Goal: Task Accomplishment & Management: Use online tool/utility

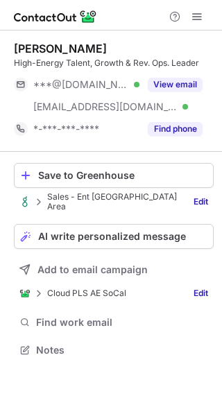
scroll to position [334, 222]
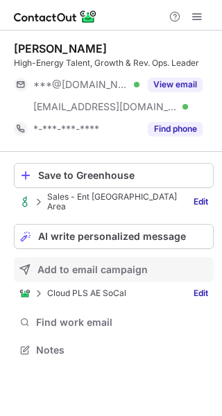
click at [93, 264] on span "Add to email campaign" at bounding box center [92, 269] width 110 height 11
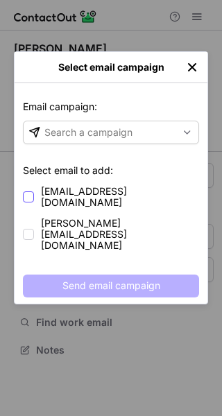
click at [89, 190] on span "[EMAIL_ADDRESS][DOMAIN_NAME]" at bounding box center [120, 197] width 158 height 22
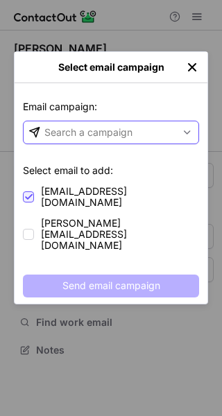
click at [150, 132] on div "Search a campaign" at bounding box center [100, 132] width 152 height 22
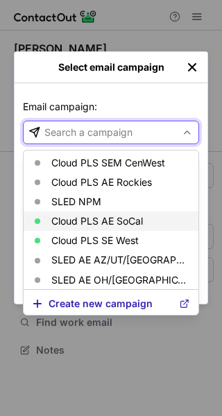
click at [117, 222] on p "Cloud PLS AE SoCal" at bounding box center [96, 220] width 91 height 11
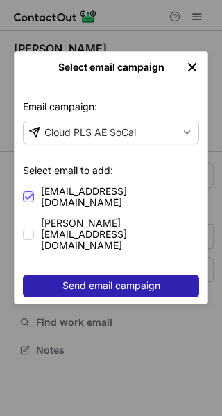
click at [96, 280] on span "Send email campaign" at bounding box center [111, 285] width 98 height 11
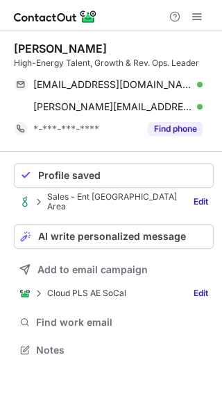
scroll to position [334, 222]
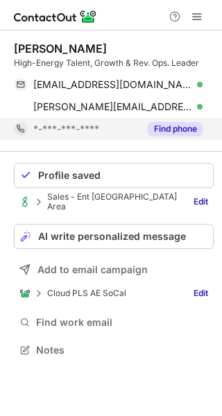
click at [177, 125] on button "Find phone" at bounding box center [175, 129] width 55 height 14
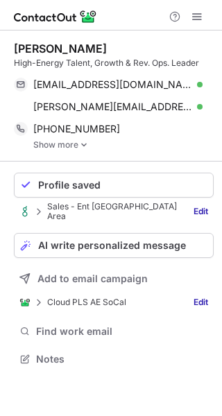
scroll to position [343, 222]
click at [194, 22] on span at bounding box center [196, 16] width 11 height 11
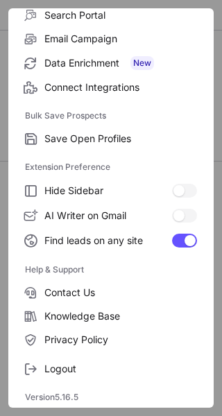
scroll to position [0, 0]
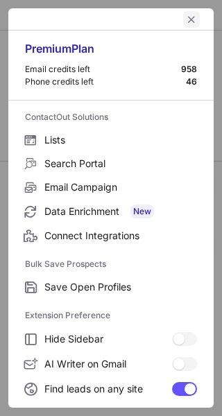
click at [186, 19] on span "left-button" at bounding box center [191, 19] width 11 height 11
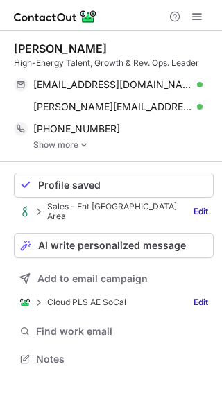
scroll to position [343, 222]
click at [191, 16] on span at bounding box center [196, 16] width 11 height 11
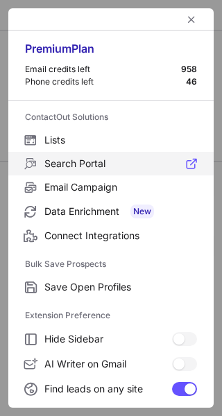
click at [102, 164] on span "Search Portal" at bounding box center [120, 163] width 152 height 12
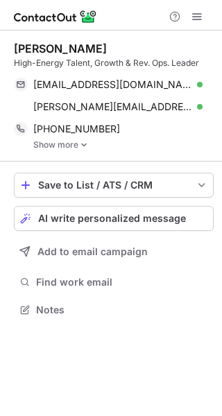
scroll to position [343, 222]
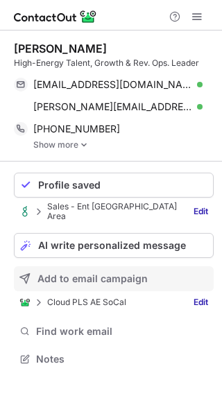
click at [100, 276] on span "Add to email campaign" at bounding box center [92, 278] width 110 height 11
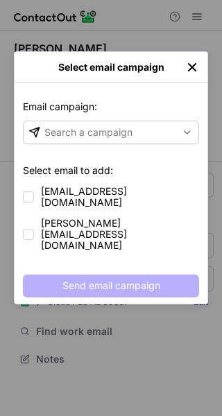
click at [192, 65] on img "left-button" at bounding box center [192, 67] width 14 height 14
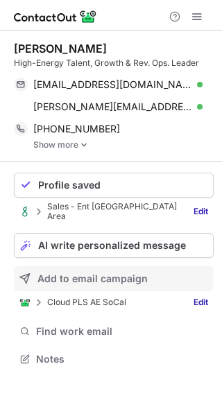
click at [109, 273] on span "Add to email campaign" at bounding box center [92, 278] width 110 height 11
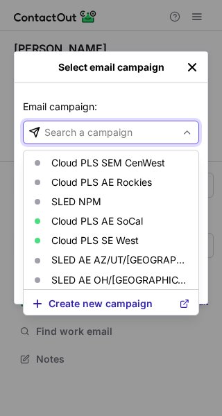
click at [106, 127] on div "Search a campaign" at bounding box center [88, 132] width 88 height 14
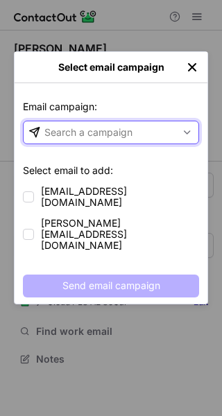
click at [106, 127] on div "Search a campaign" at bounding box center [88, 132] width 88 height 14
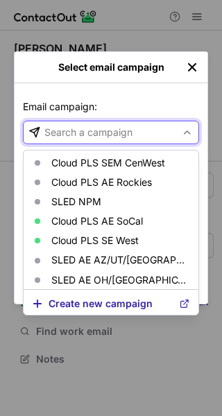
click at [106, 127] on div "Search a campaign" at bounding box center [88, 132] width 88 height 14
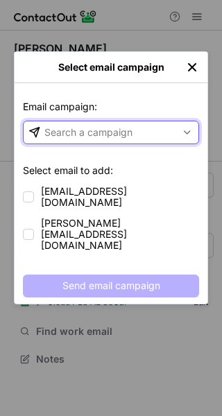
click at [106, 127] on div "Search a campaign" at bounding box center [88, 132] width 88 height 14
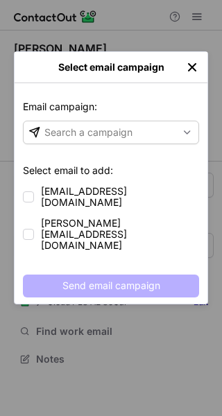
click at [120, 102] on p "Email campaign:" at bounding box center [111, 110] width 176 height 21
click at [197, 66] on img "left-button" at bounding box center [192, 67] width 14 height 14
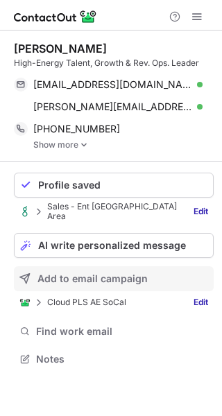
scroll to position [343, 222]
click at [138, 274] on span "Add to email campaign" at bounding box center [92, 278] width 110 height 11
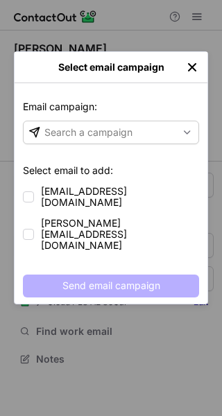
click at [190, 64] on img "left-button" at bounding box center [192, 67] width 14 height 14
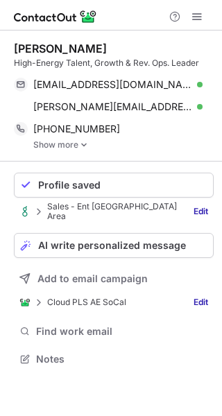
scroll to position [343, 222]
click at [55, 148] on link "Show more" at bounding box center [123, 145] width 180 height 10
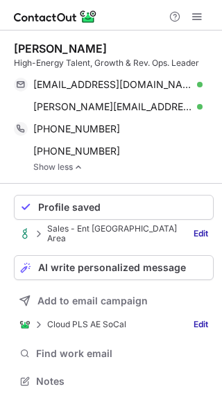
click at [56, 167] on link "Show less" at bounding box center [123, 167] width 180 height 10
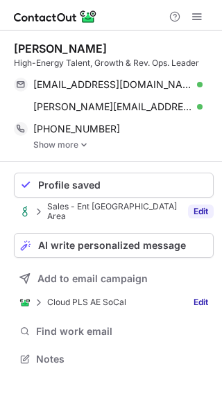
click at [199, 206] on link "Edit" at bounding box center [201, 211] width 26 height 14
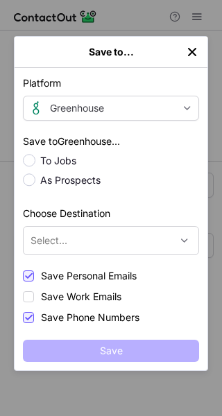
click at [194, 51] on img "left-button" at bounding box center [192, 52] width 14 height 14
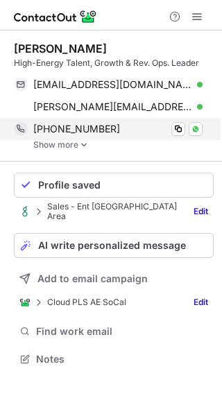
scroll to position [343, 222]
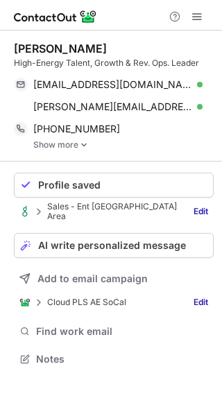
click at [78, 145] on link "Show more" at bounding box center [123, 145] width 180 height 10
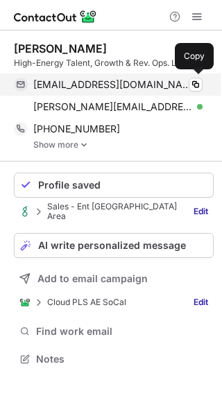
scroll to position [343, 222]
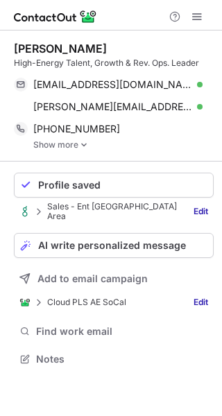
click at [138, 143] on link "Show more" at bounding box center [123, 145] width 180 height 10
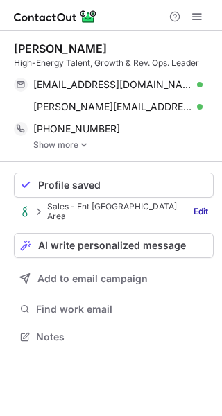
scroll to position [343, 222]
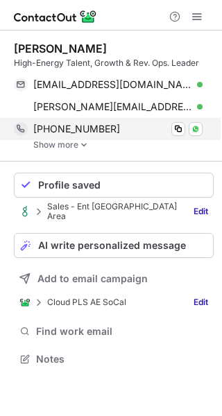
click at [96, 139] on div "[PHONE_NUMBER] Copy WhatsApp" at bounding box center [108, 129] width 188 height 22
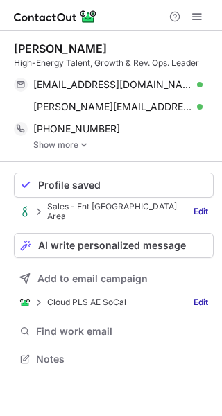
click at [83, 145] on img at bounding box center [84, 145] width 8 height 10
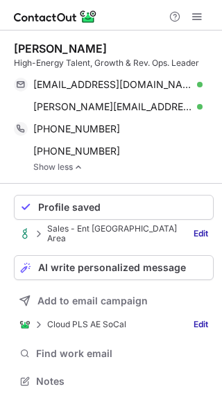
click at [83, 168] on link "Show less" at bounding box center [123, 167] width 180 height 10
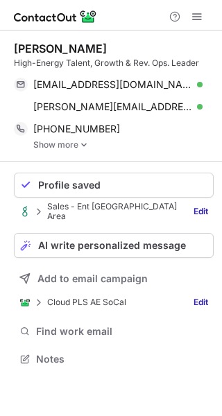
scroll to position [343, 222]
click at [75, 143] on link "Show more" at bounding box center [123, 145] width 180 height 10
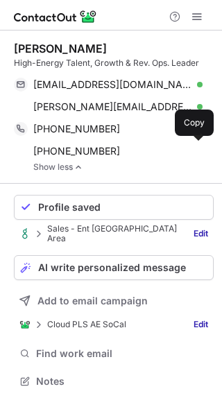
scroll to position [366, 222]
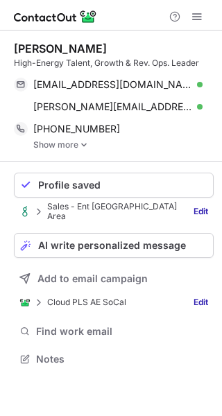
scroll to position [343, 222]
click at [101, 146] on link "Show more" at bounding box center [123, 145] width 180 height 10
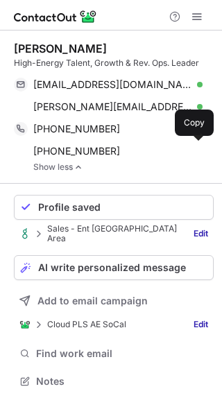
scroll to position [366, 222]
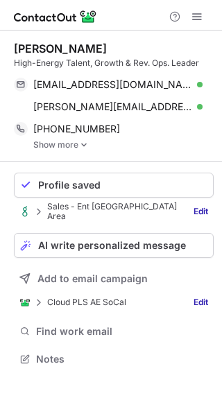
scroll to position [343, 222]
